Goal: Transaction & Acquisition: Book appointment/travel/reservation

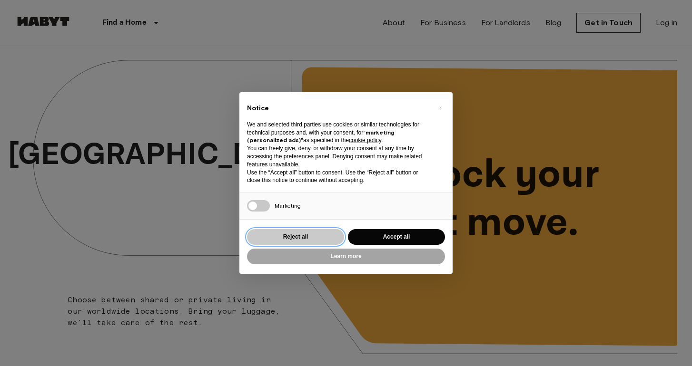
click at [317, 240] on button "Reject all" at bounding box center [295, 237] width 97 height 16
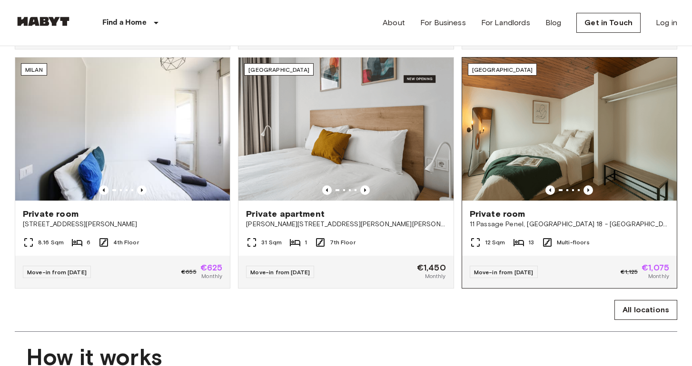
scroll to position [587, 0]
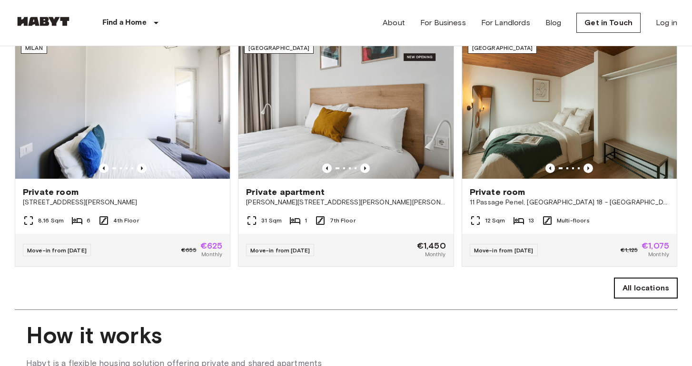
click at [639, 297] on link "All locations" at bounding box center [645, 288] width 63 height 20
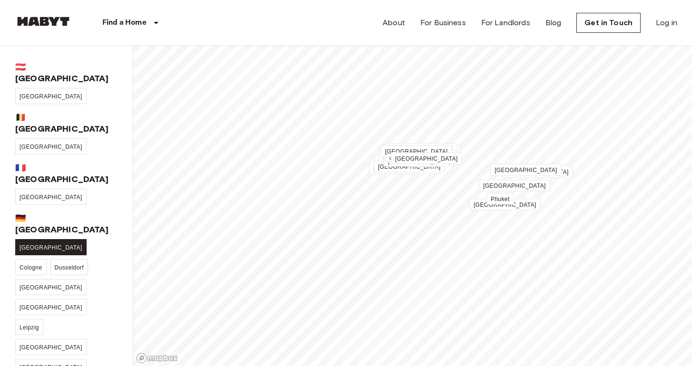
scroll to position [39, 0]
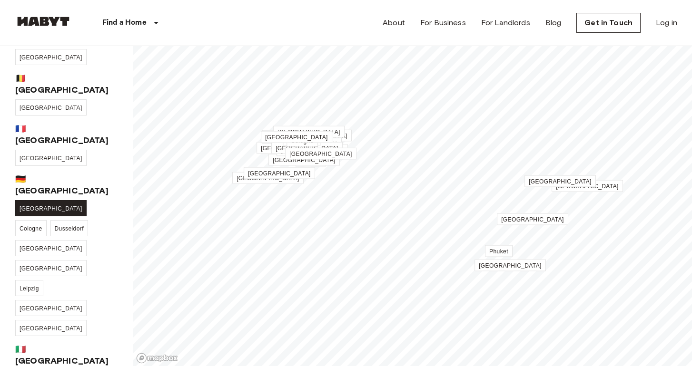
click at [31, 205] on span "[GEOGRAPHIC_DATA]" at bounding box center [51, 208] width 63 height 7
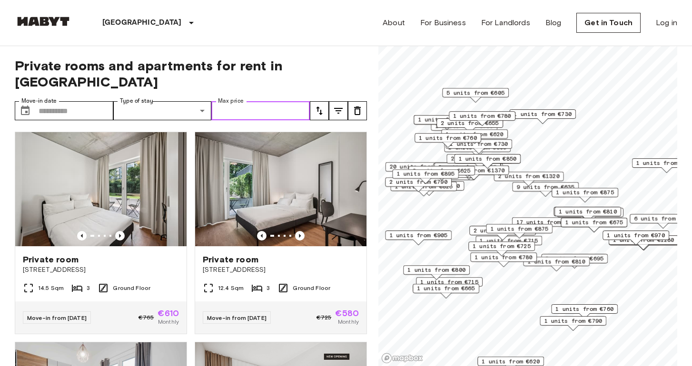
click at [269, 101] on input "Max price" at bounding box center [260, 110] width 98 height 19
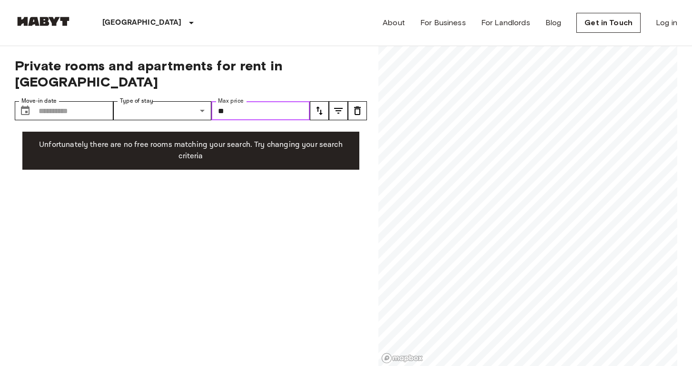
type input "*"
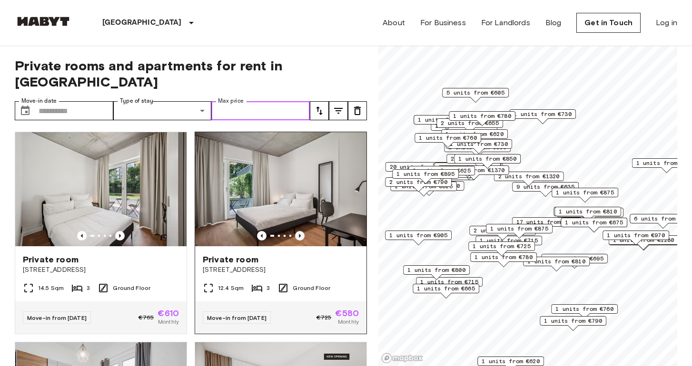
click at [301, 231] on icon "Previous image" at bounding box center [300, 236] width 10 height 10
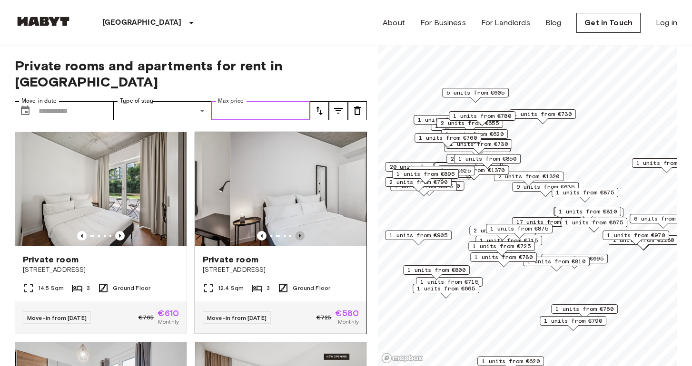
click at [301, 231] on icon "Previous image" at bounding box center [300, 236] width 10 height 10
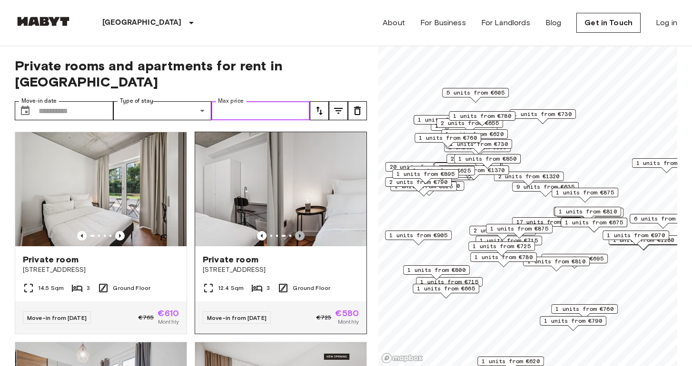
click at [301, 231] on icon "Previous image" at bounding box center [300, 236] width 10 height 10
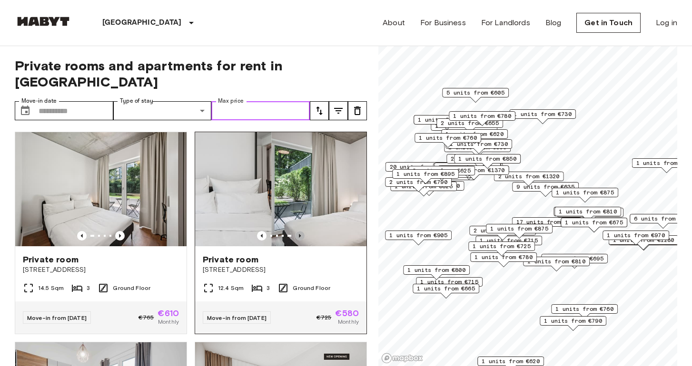
click at [301, 231] on icon "Previous image" at bounding box center [300, 236] width 10 height 10
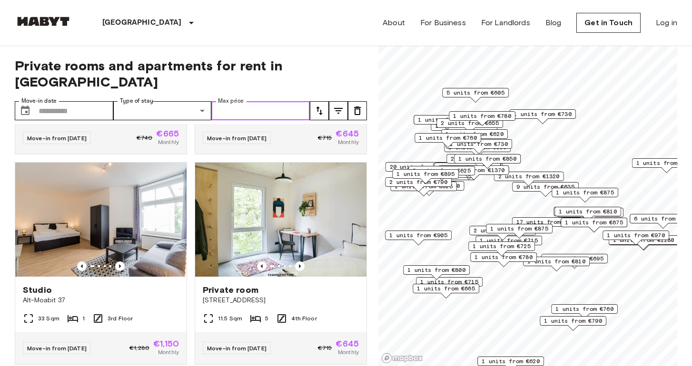
scroll to position [2768, 0]
